Goal: Find contact information: Find contact information

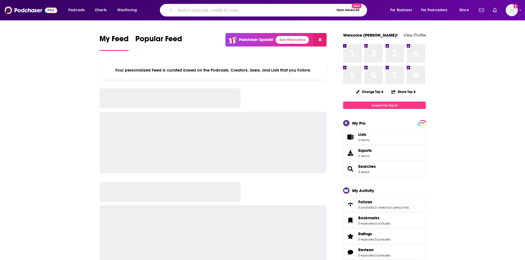
click at [212, 13] on input "Search podcasts, credits, & more..." at bounding box center [254, 10] width 159 height 9
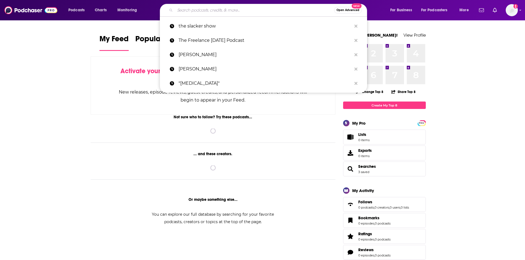
paste input "The Prof G Pod with [PERSON_NAME]"
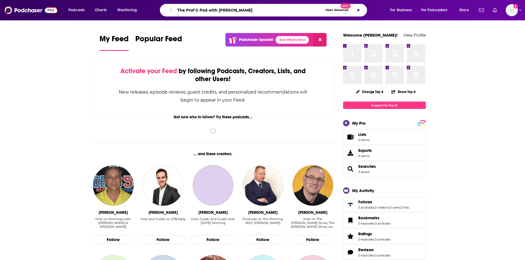
type input "The Prof G Pod with [PERSON_NAME]"
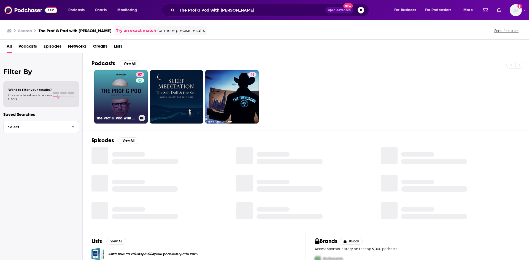
click at [122, 101] on link "87 The Prof G Pod with [PERSON_NAME]" at bounding box center [120, 96] width 53 height 53
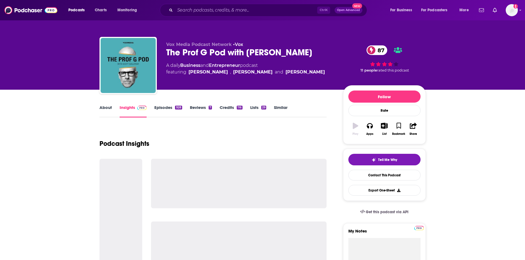
click at [103, 109] on link "About" at bounding box center [105, 111] width 12 height 13
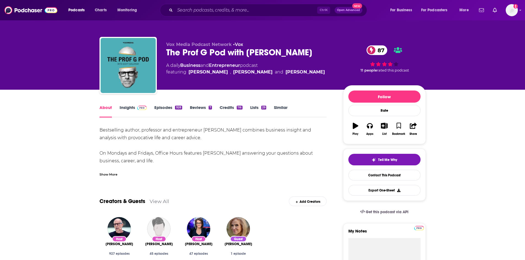
click at [127, 109] on link "Insights" at bounding box center [133, 111] width 27 height 13
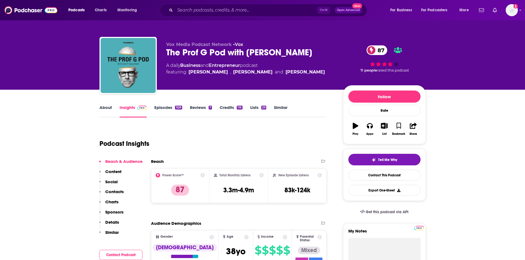
click at [102, 109] on link "About" at bounding box center [105, 111] width 12 height 13
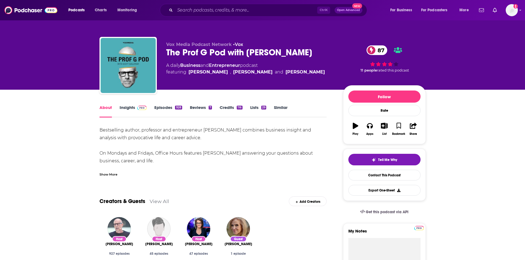
click at [116, 235] on img "Scott Galloway" at bounding box center [118, 228] width 23 height 23
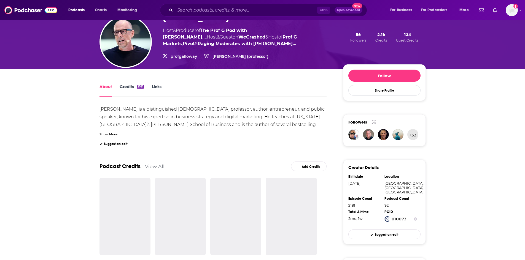
scroll to position [35, 0]
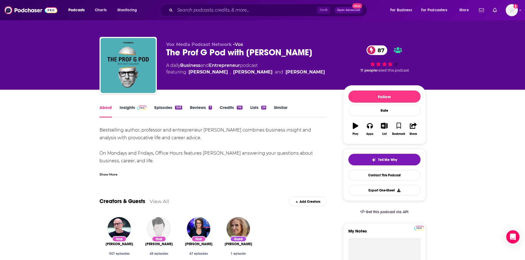
click at [123, 107] on link "Insights" at bounding box center [133, 111] width 27 height 13
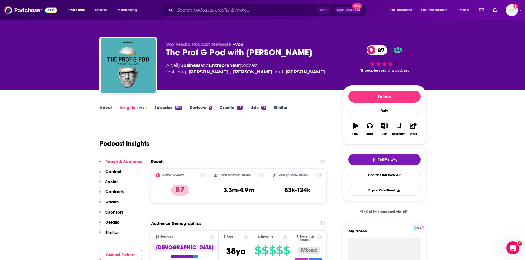
click at [115, 256] on button "Contact Podcast" at bounding box center [120, 255] width 43 height 10
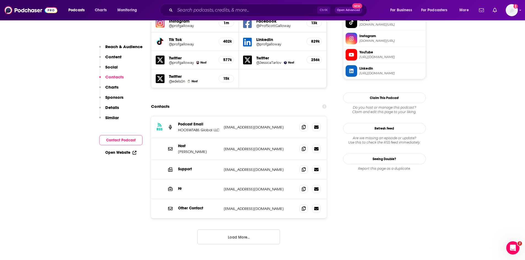
scroll to position [523, 0]
